Goal: Task Accomplishment & Management: Manage account settings

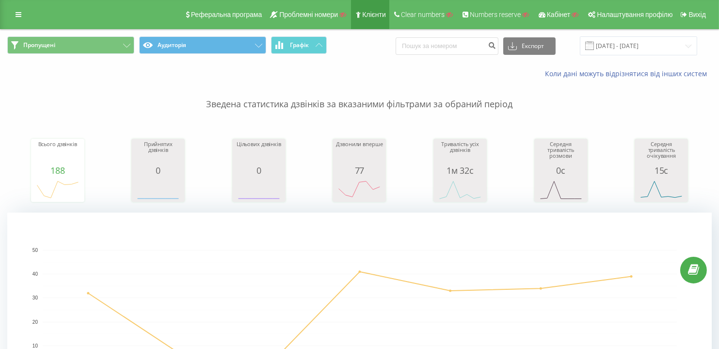
click at [376, 8] on link "Клієнти" at bounding box center [370, 14] width 38 height 29
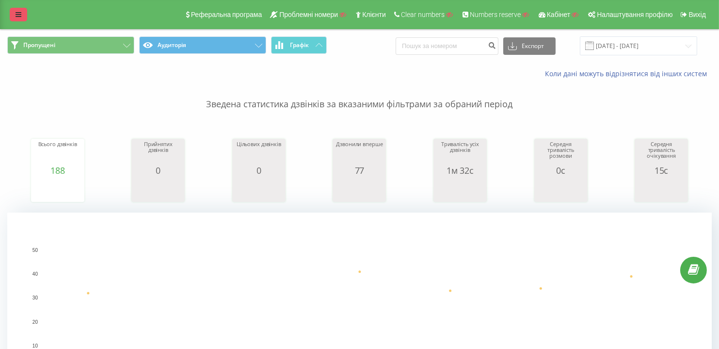
drag, startPoint x: 0, startPoint y: 0, endPoint x: 20, endPoint y: 11, distance: 23.0
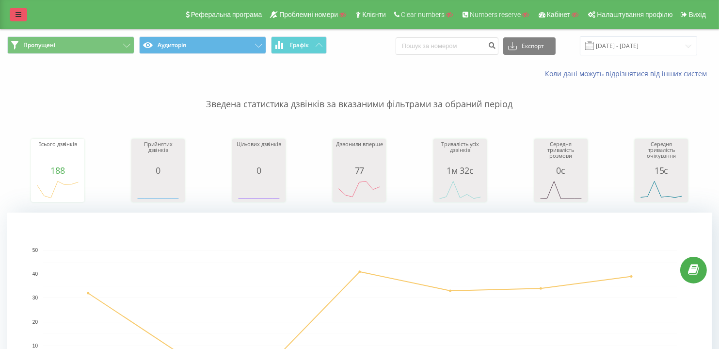
click at [20, 11] on link at bounding box center [18, 15] width 17 height 14
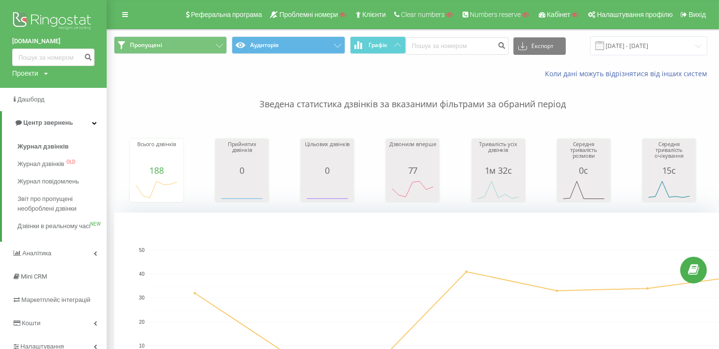
click at [22, 70] on div "Проекти" at bounding box center [25, 73] width 26 height 10
click at [32, 85] on input "text" at bounding box center [39, 88] width 49 height 14
paste input "[DOMAIN_NAME]"
type input "[DOMAIN_NAME]"
click at [80, 89] on link "Пошук" at bounding box center [78, 88] width 29 height 14
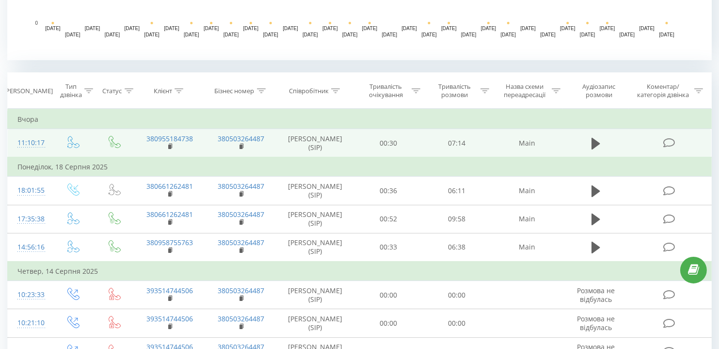
scroll to position [353, 0]
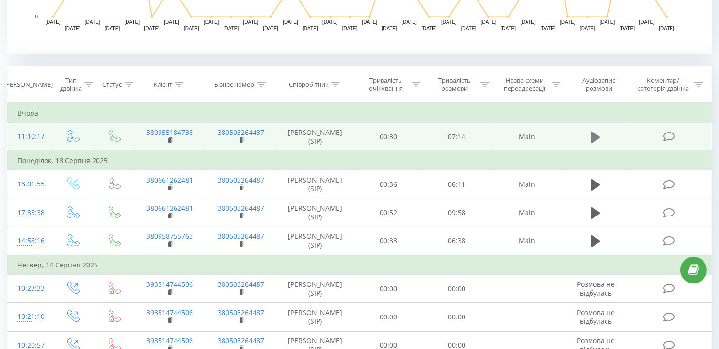
click at [600, 135] on icon at bounding box center [596, 137] width 9 height 12
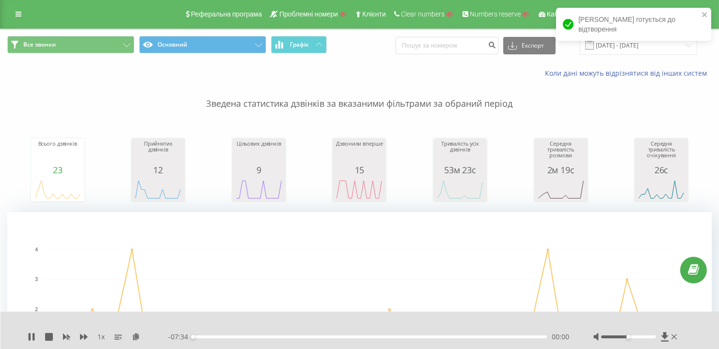
scroll to position [0, 0]
click at [19, 15] on icon at bounding box center [19, 14] width 6 height 7
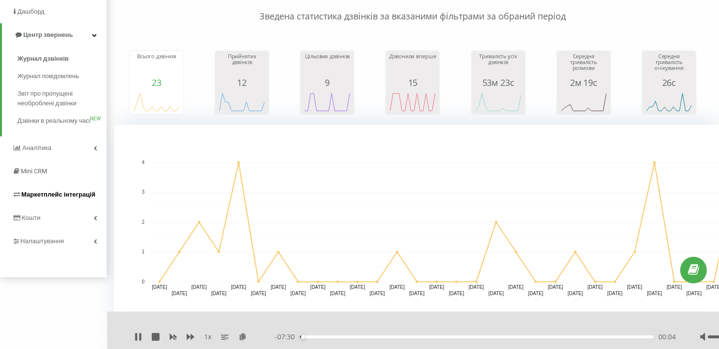
scroll to position [88, 0]
click at [30, 245] on span "Налаштування" at bounding box center [43, 240] width 46 height 7
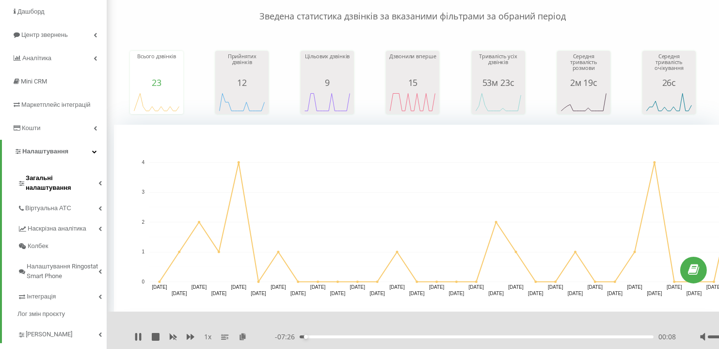
click at [42, 177] on span "Загальні налаштування" at bounding box center [62, 182] width 73 height 19
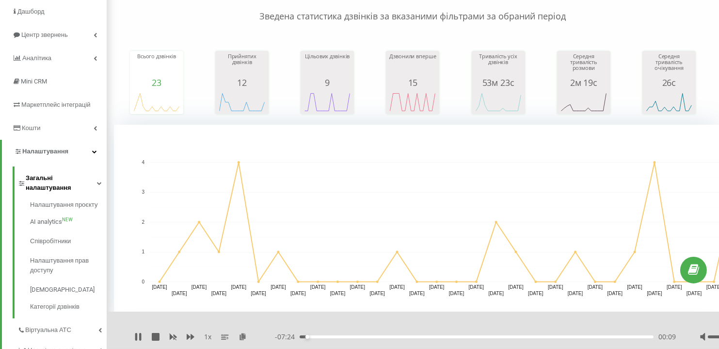
click at [42, 177] on span "Загальні налаштування" at bounding box center [61, 182] width 71 height 19
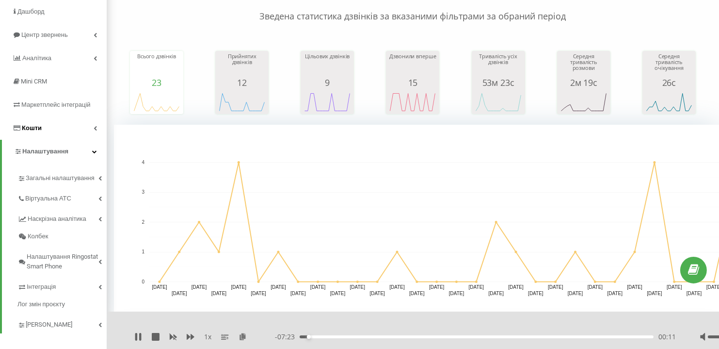
click at [35, 126] on span "Кошти" at bounding box center [32, 127] width 20 height 7
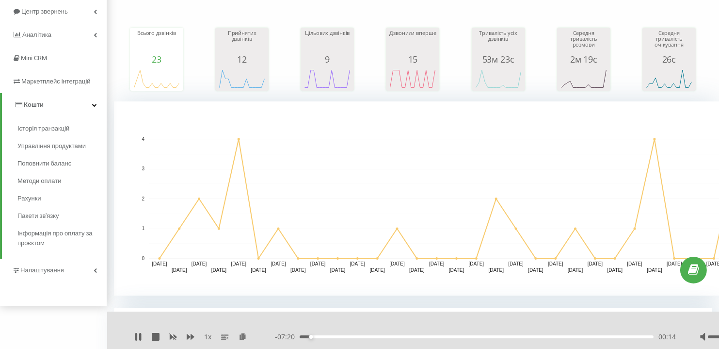
scroll to position [132, 0]
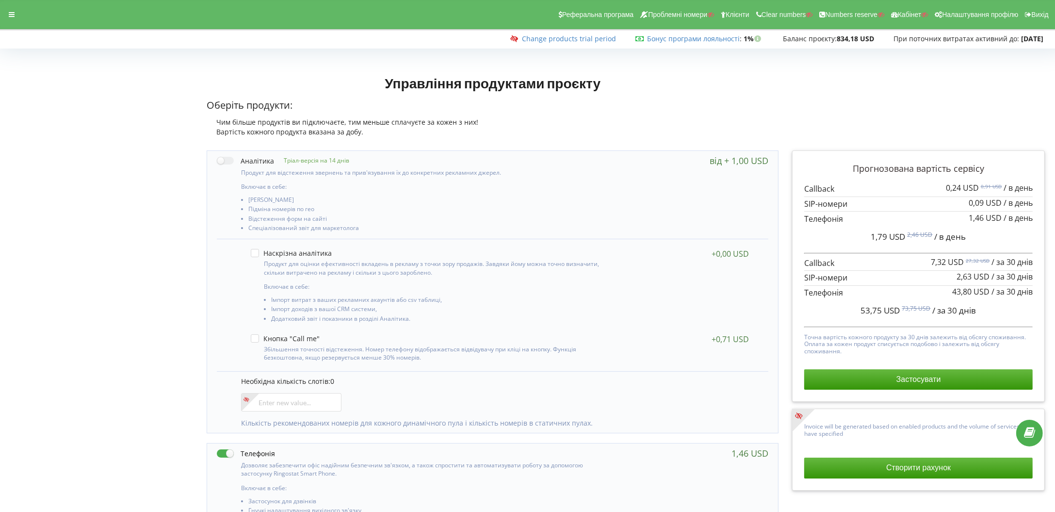
scroll to position [65, 0]
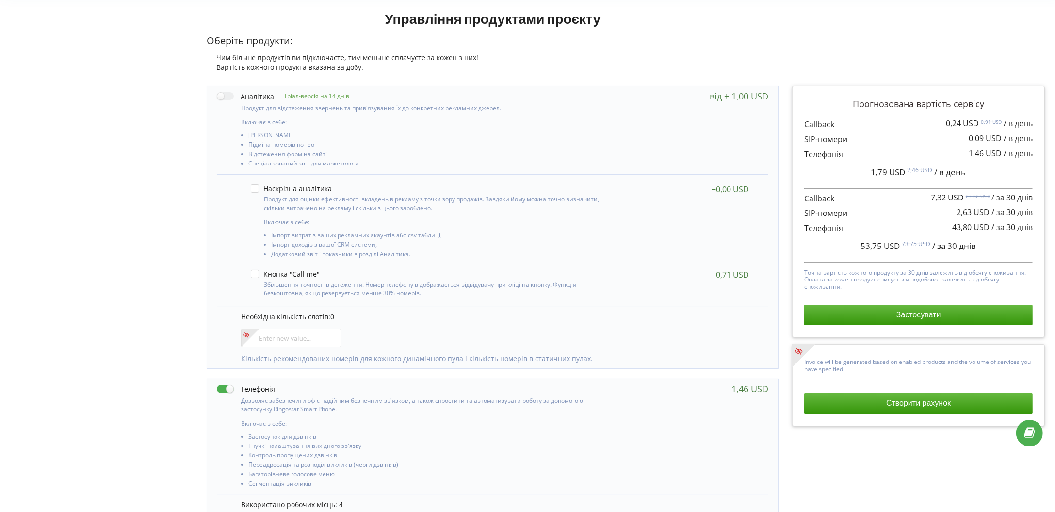
click at [72, 195] on div "Управління продуктами проєкту Оберіть продукти: Чим більше продуктів ви підключ…" at bounding box center [527, 377] width 1048 height 745
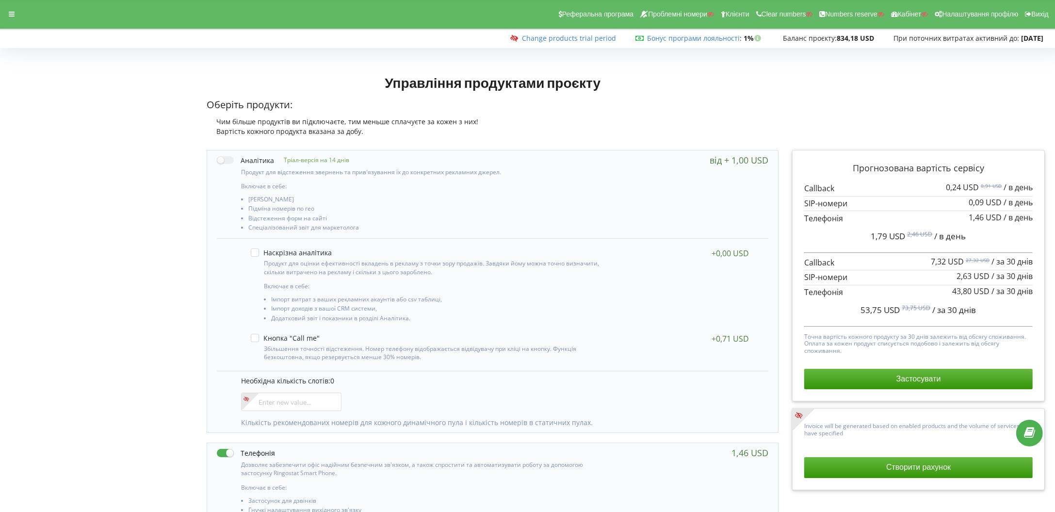
scroll to position [0, 0]
